Goal: Task Accomplishment & Management: Manage account settings

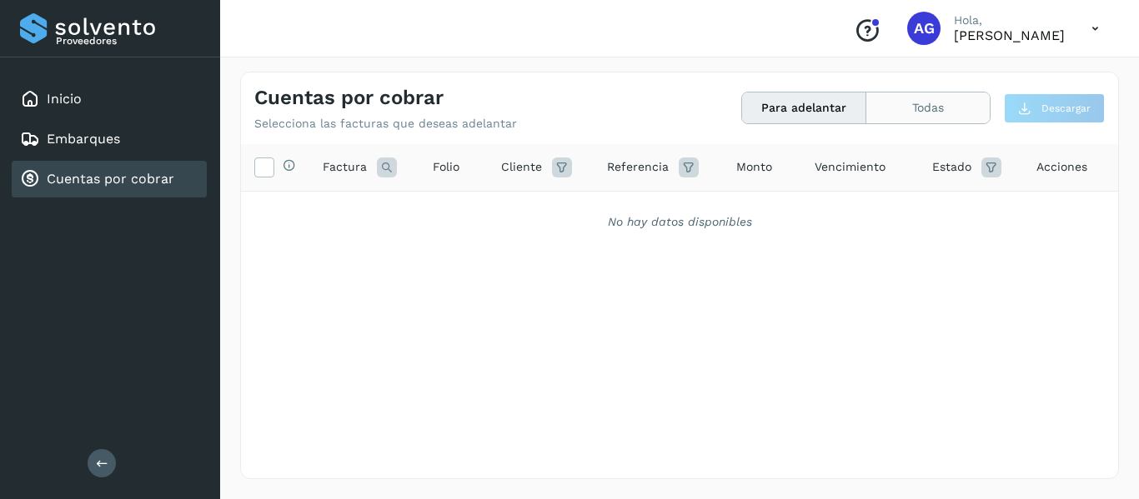
click at [899, 102] on button "Todas" at bounding box center [927, 108] width 123 height 31
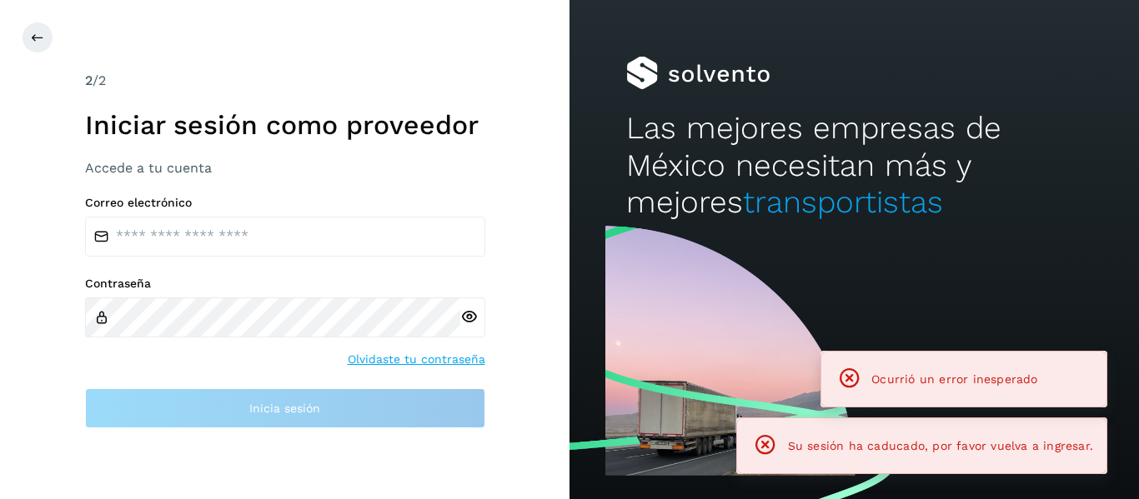
click at [231, 213] on div "Correo electrónico" at bounding box center [285, 226] width 400 height 61
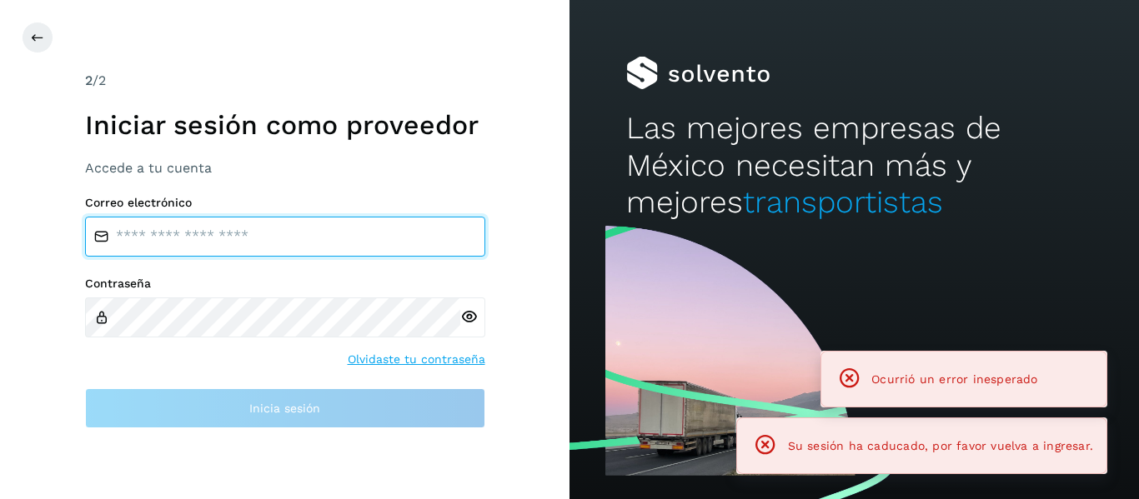
click at [235, 235] on input "email" at bounding box center [285, 237] width 400 height 40
type input "**********"
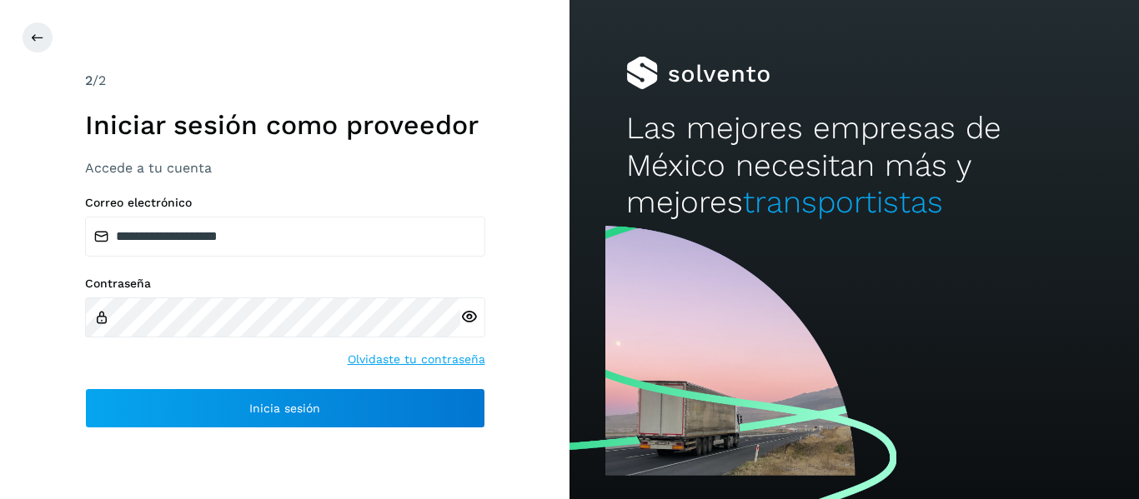
click at [218, 384] on div "**********" at bounding box center [285, 312] width 400 height 233
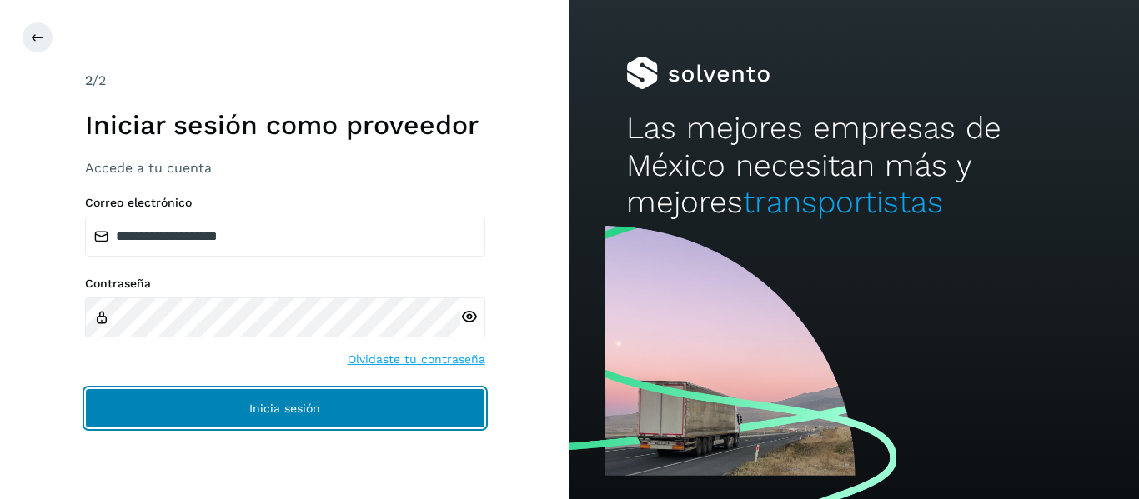
click at [218, 406] on button "Inicia sesión" at bounding box center [285, 409] width 400 height 40
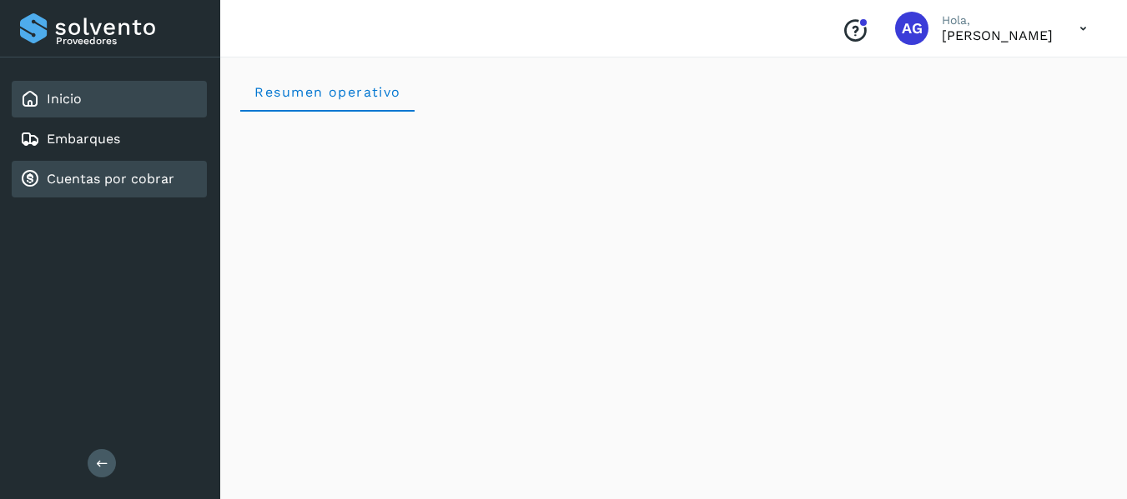
click at [146, 193] on div "Cuentas por cobrar" at bounding box center [109, 179] width 195 height 37
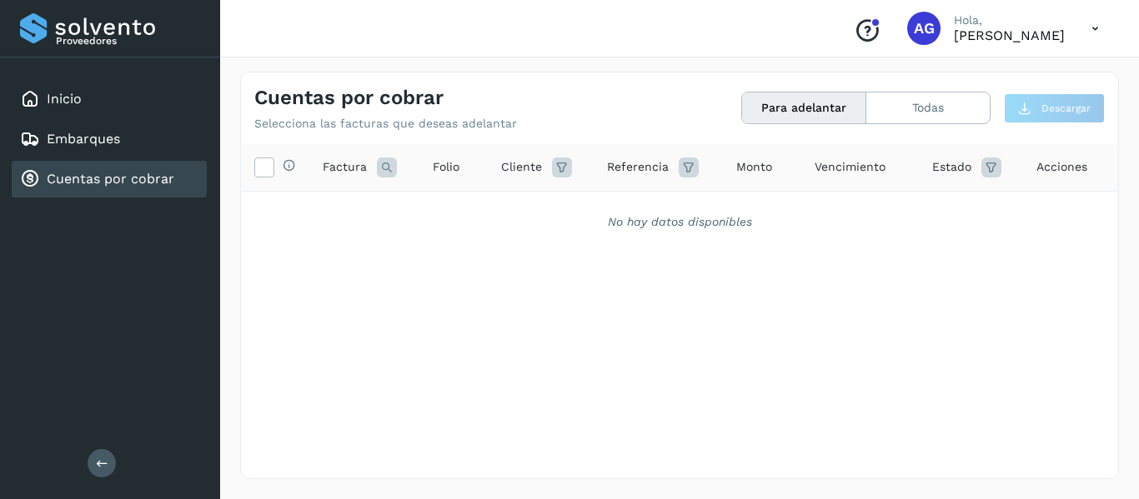
click at [725, 319] on div "Selecciona todas las facturas disponibles para adelanto Factura Folio Cliente R…" at bounding box center [679, 277] width 877 height 266
click at [953, 113] on button "Todas" at bounding box center [927, 108] width 123 height 31
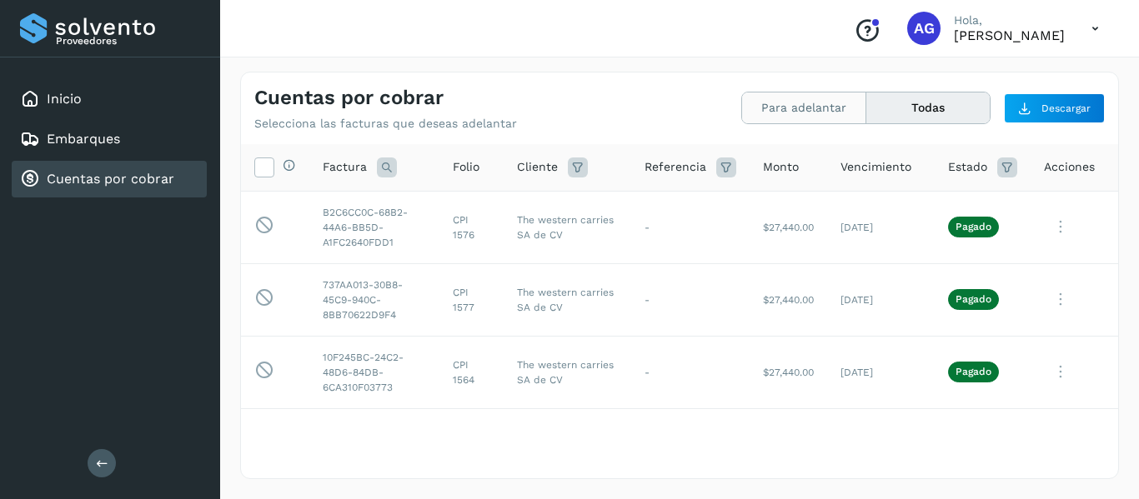
click at [815, 112] on button "Para adelantar" at bounding box center [804, 108] width 124 height 31
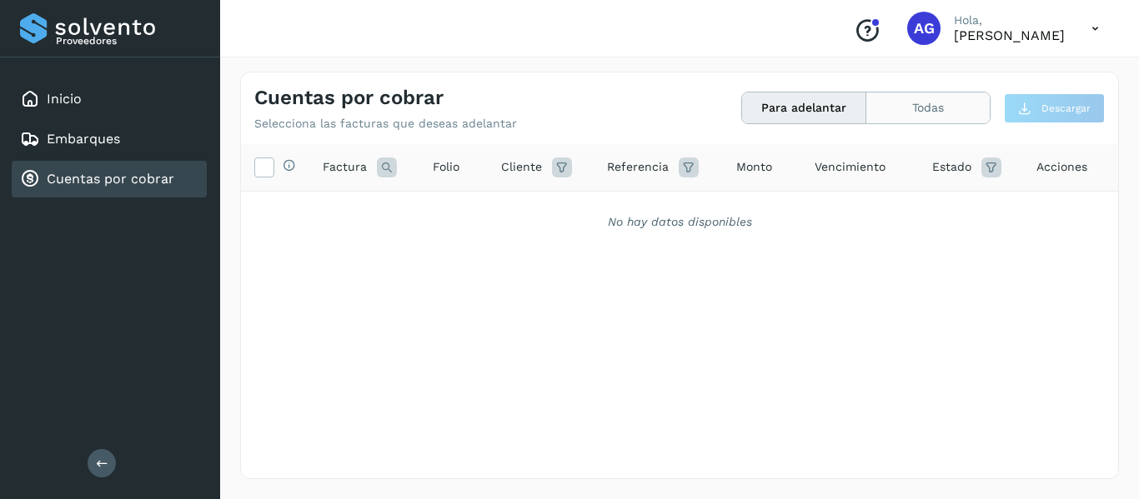
click at [922, 117] on button "Todas" at bounding box center [927, 108] width 123 height 31
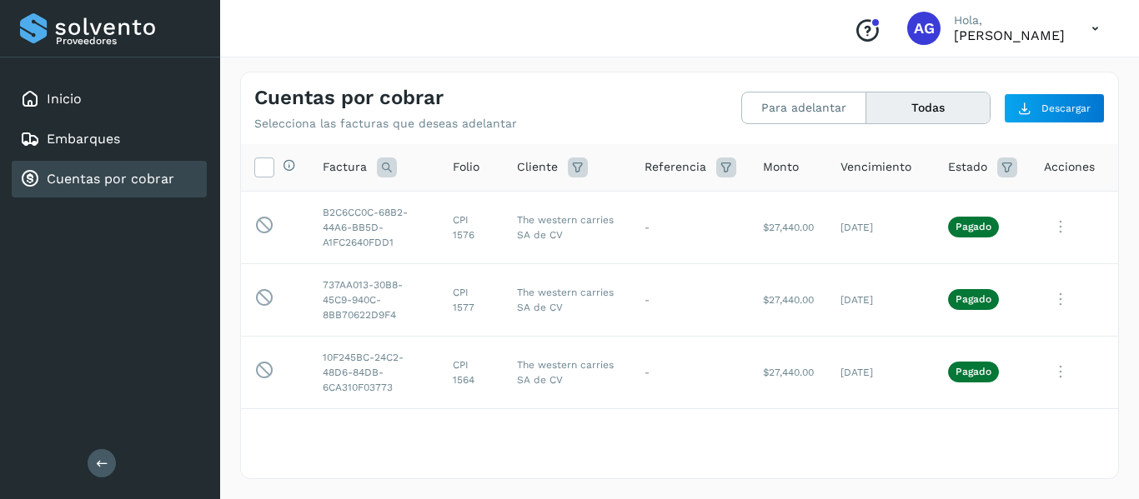
click at [922, 117] on button "Todas" at bounding box center [927, 108] width 123 height 31
click at [799, 118] on button "Para adelantar" at bounding box center [804, 108] width 124 height 31
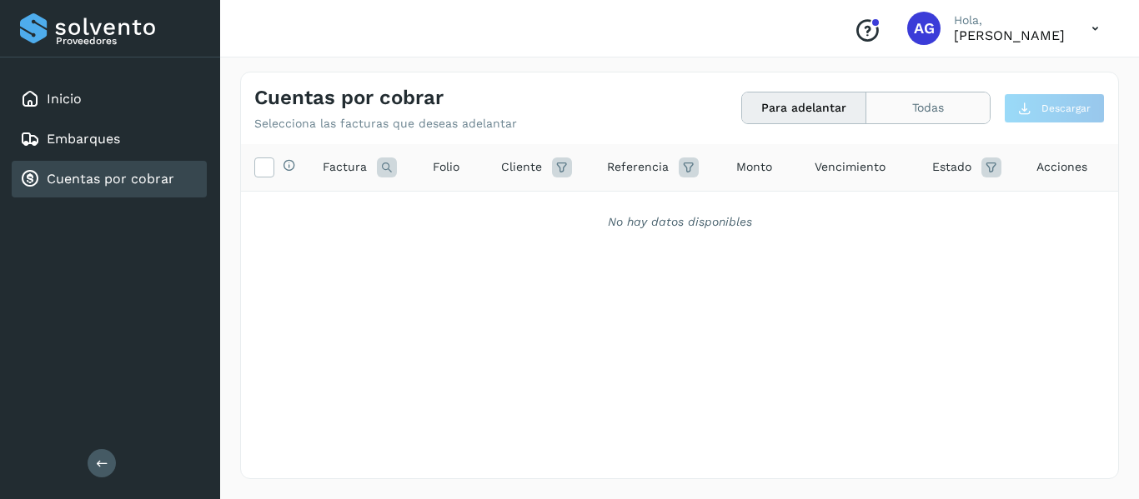
click at [966, 97] on button "Todas" at bounding box center [927, 108] width 123 height 31
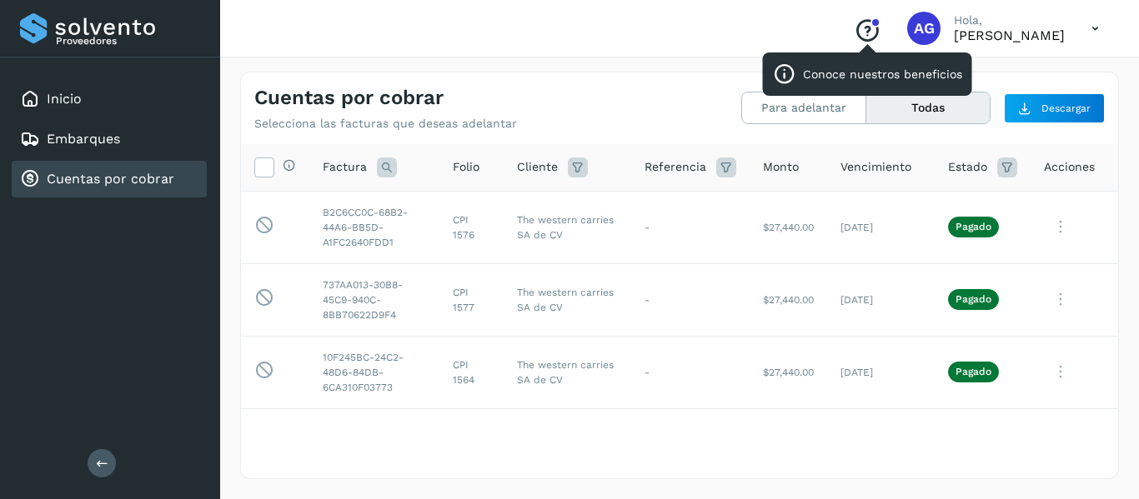
click at [854, 36] on icon "Conoce nuestros beneficios" at bounding box center [867, 31] width 27 height 27
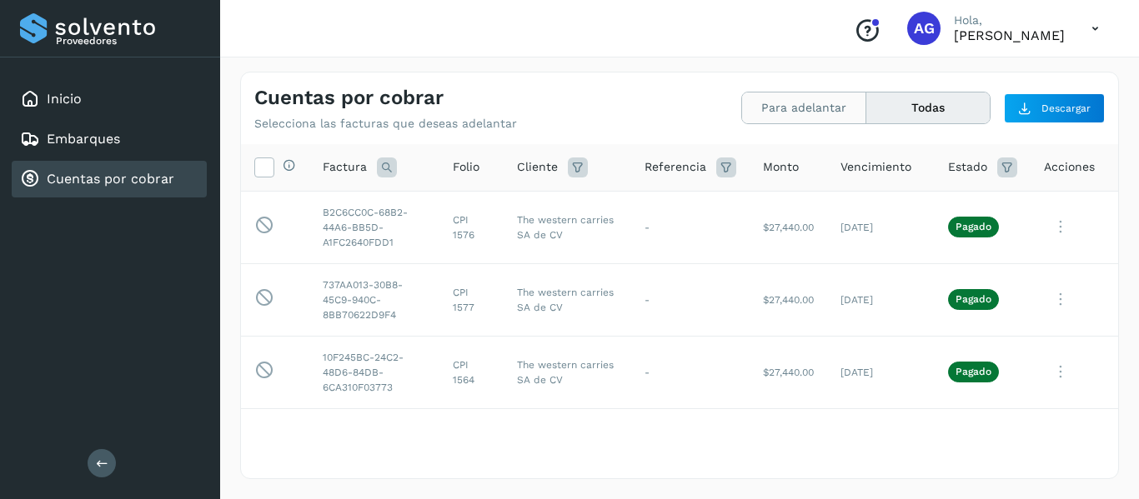
click at [770, 108] on button "Para adelantar" at bounding box center [804, 108] width 124 height 31
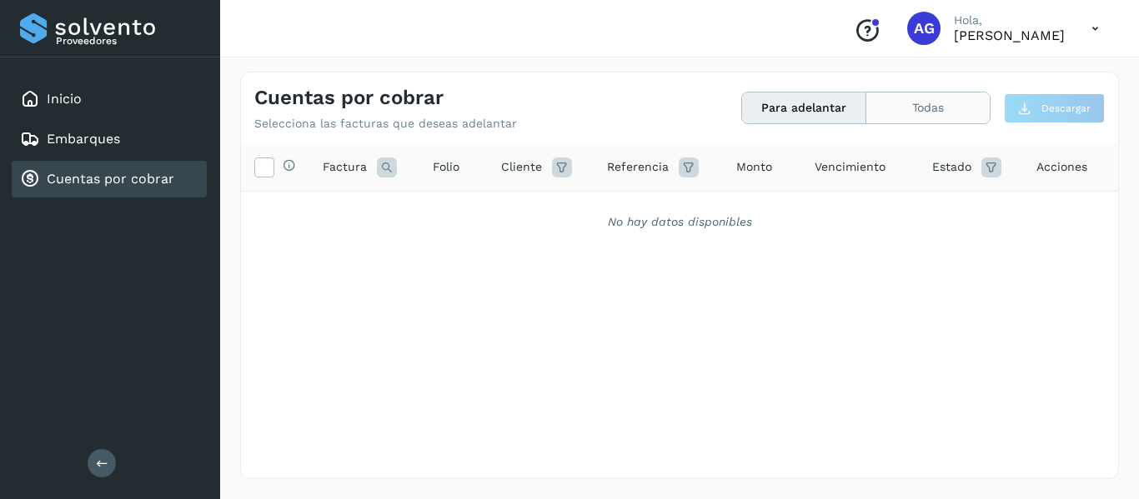
click at [925, 112] on button "Todas" at bounding box center [927, 108] width 123 height 31
